Goal: Information Seeking & Learning: Learn about a topic

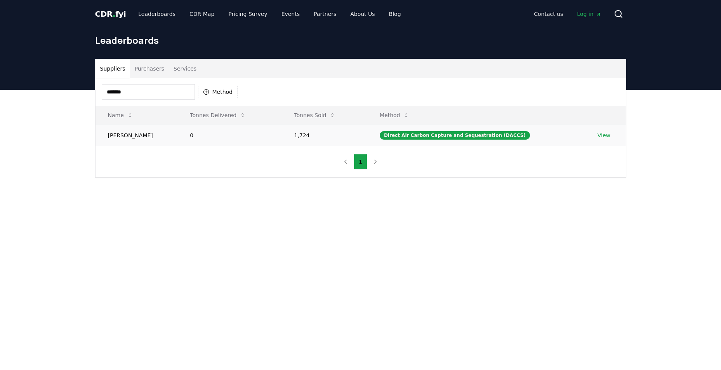
type input "*******"
click at [364, 137] on td "1,724" at bounding box center [324, 135] width 86 height 21
click at [440, 137] on div "Direct Air Carbon Capture and Sequestration (DACCS)" at bounding box center [455, 135] width 150 height 9
click at [604, 136] on link "View" at bounding box center [603, 136] width 13 height 8
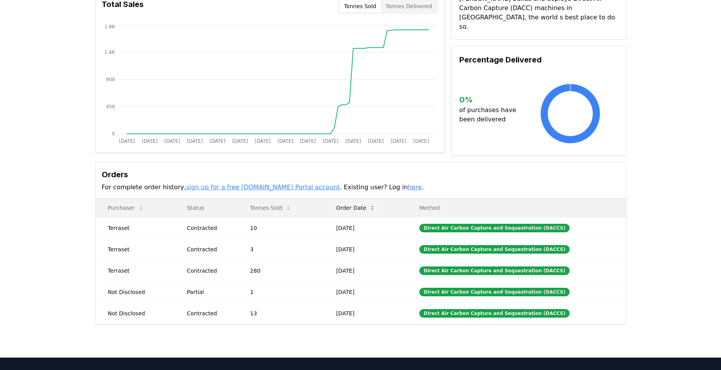
scroll to position [39, 0]
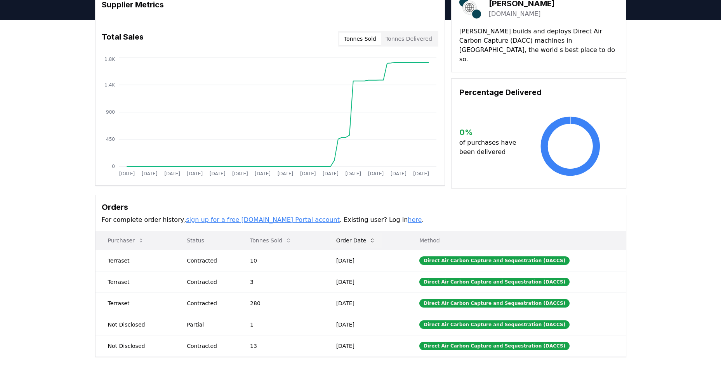
click at [364, 240] on button "Order Date" at bounding box center [356, 241] width 52 height 16
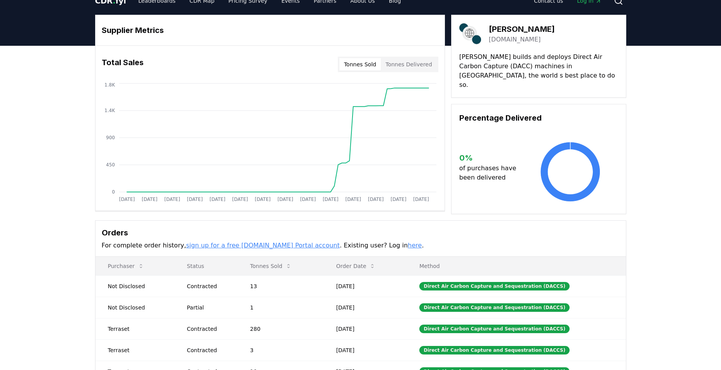
scroll to position [0, 0]
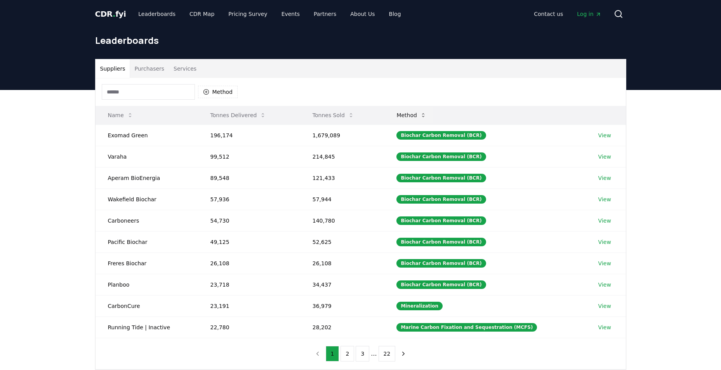
click at [414, 116] on button "Method" at bounding box center [411, 115] width 42 height 16
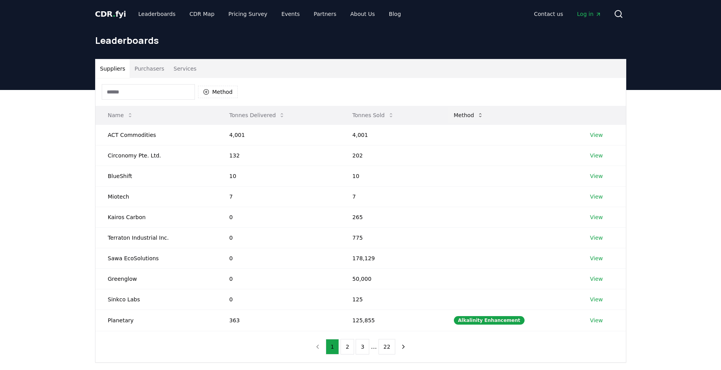
click at [482, 110] on button "Method" at bounding box center [468, 115] width 42 height 16
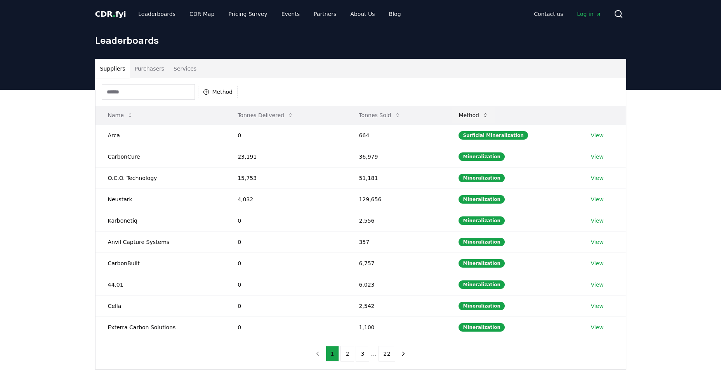
click at [478, 110] on button "Method" at bounding box center [473, 115] width 42 height 16
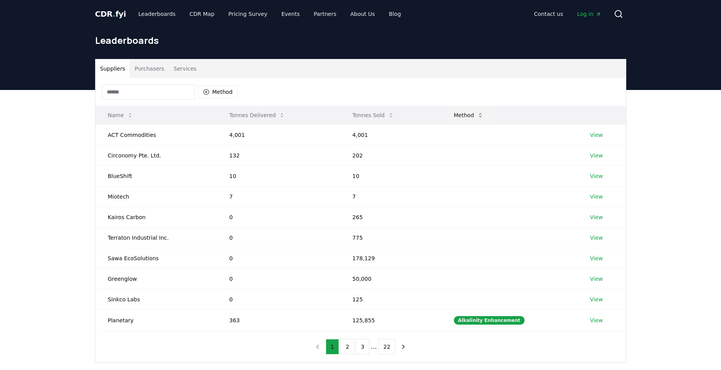
click at [478, 110] on button "Method" at bounding box center [468, 115] width 42 height 16
